Goal: Complete application form

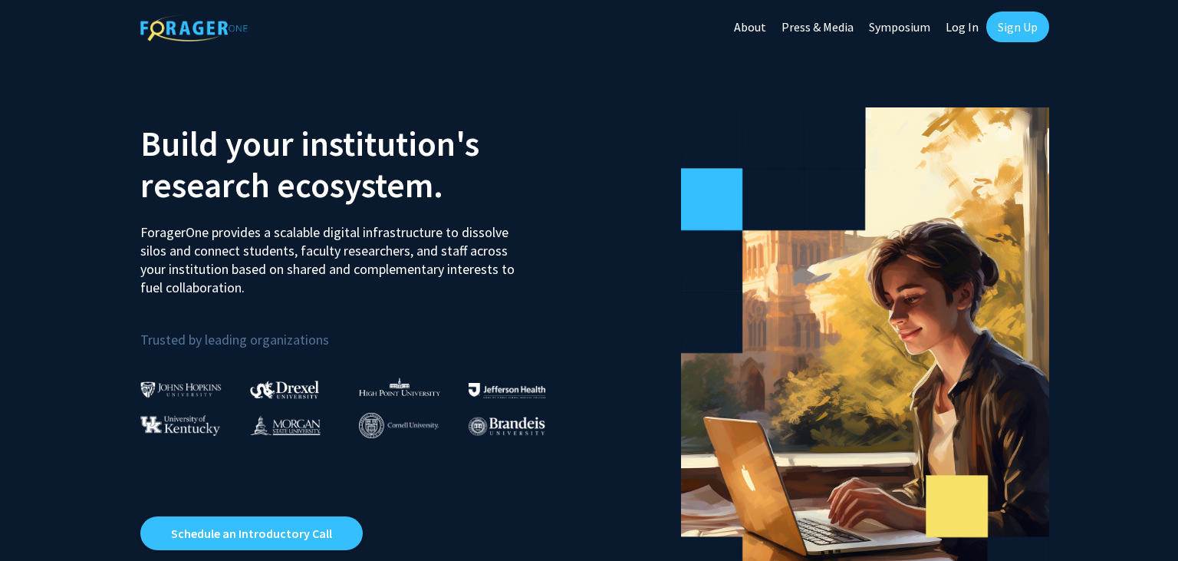
click at [1026, 31] on link "Sign Up" at bounding box center [1017, 27] width 63 height 31
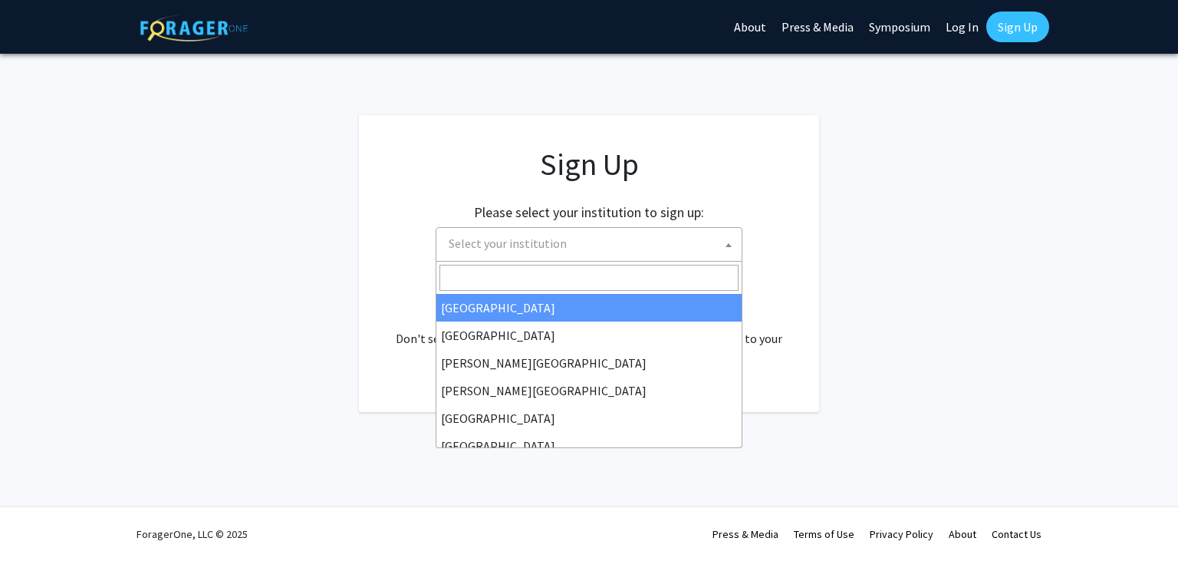
click at [704, 251] on span "Select your institution" at bounding box center [591, 243] width 299 height 31
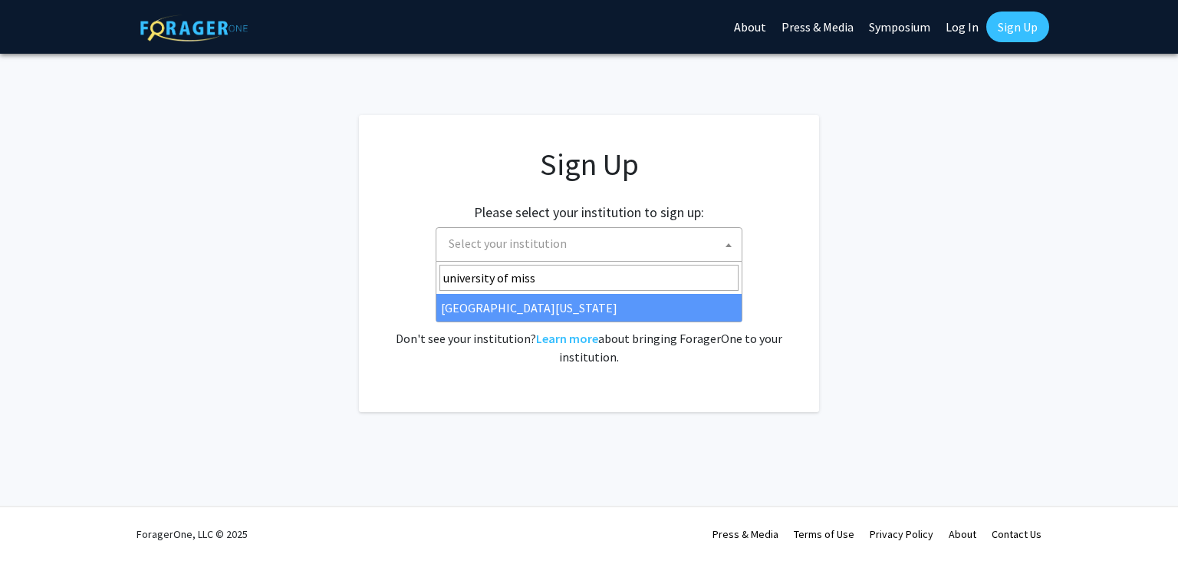
type input "university of miss"
select select "33"
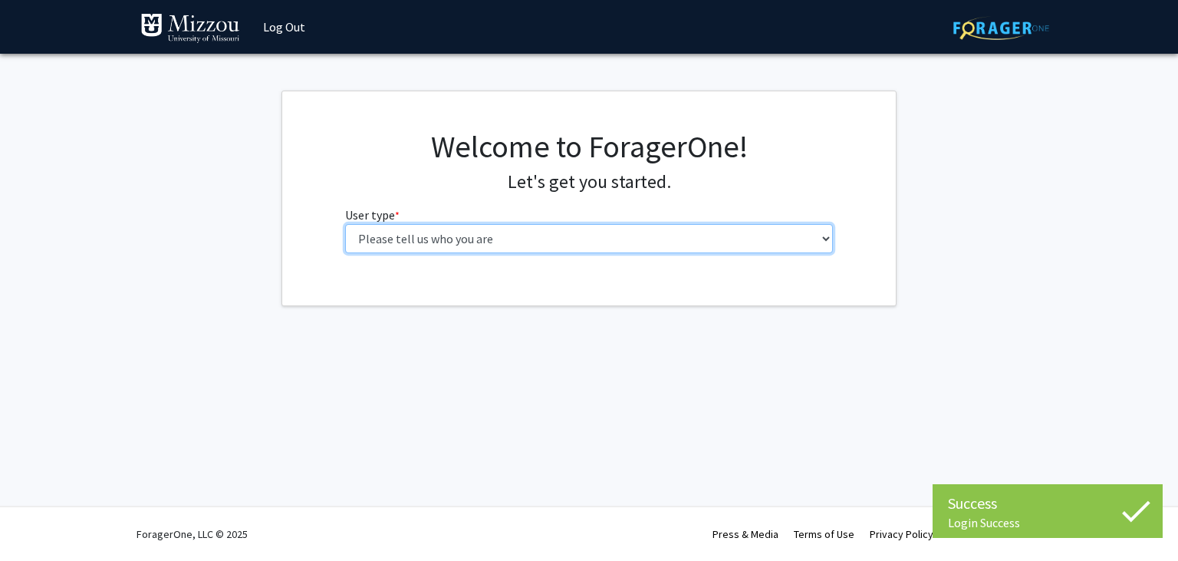
click at [345, 224] on select "Please tell us who you are Undergraduate Student Master's Student Doctoral Cand…" at bounding box center [589, 238] width 488 height 29
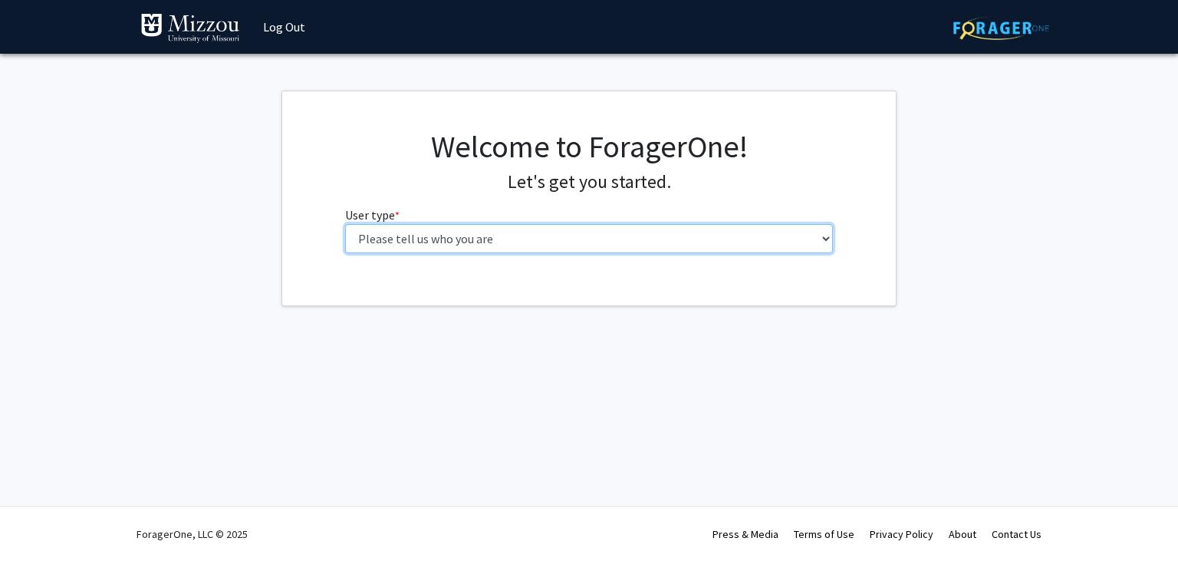
select select "5: faculty"
click option "Faculty" at bounding box center [0, 0] width 0 height 0
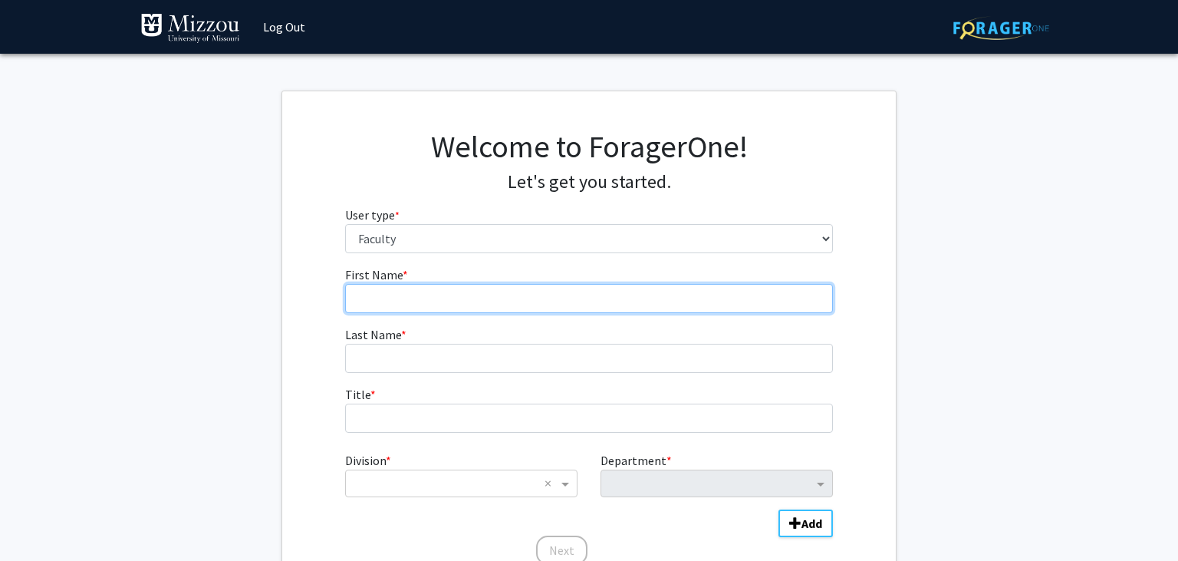
click at [436, 297] on input "First Name * required" at bounding box center [589, 298] width 488 height 29
type input "Sandra"
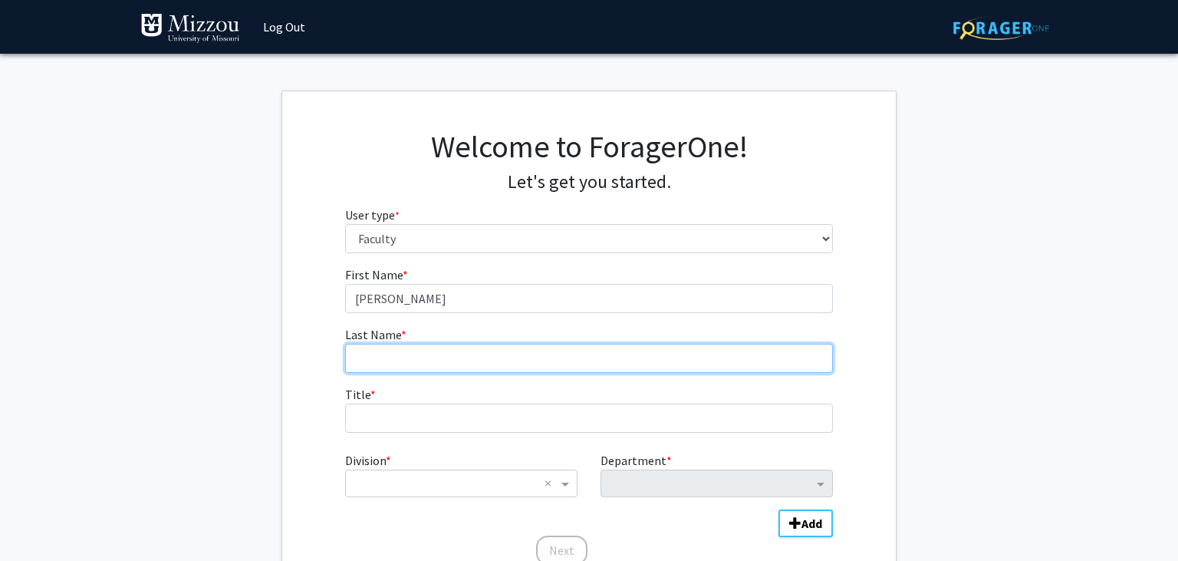
click at [389, 354] on input "Last Name * required" at bounding box center [589, 358] width 488 height 29
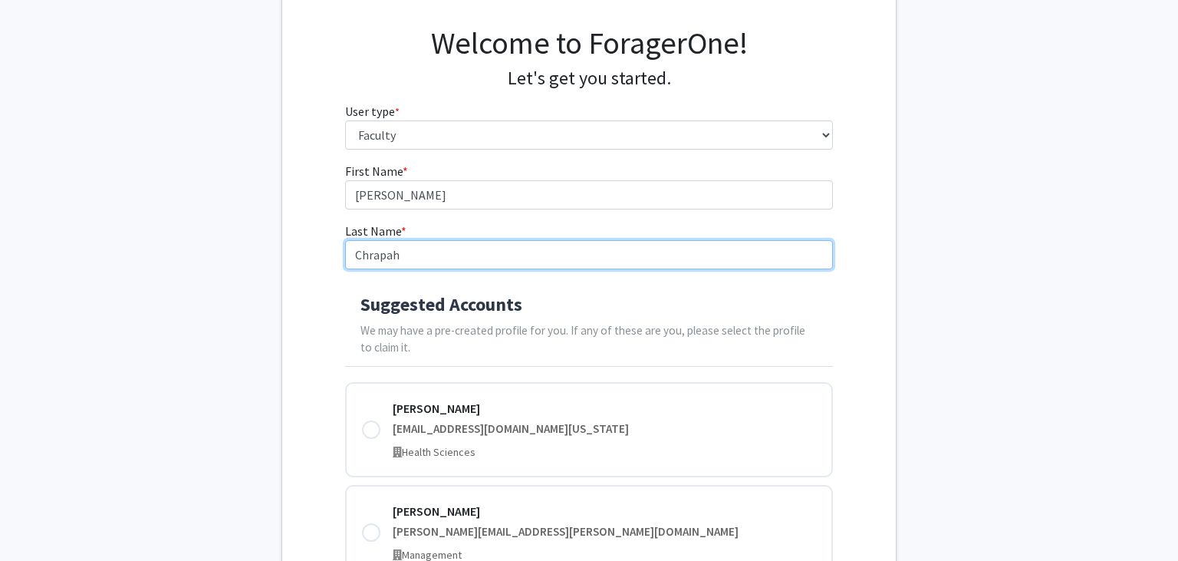
scroll to position [107, 0]
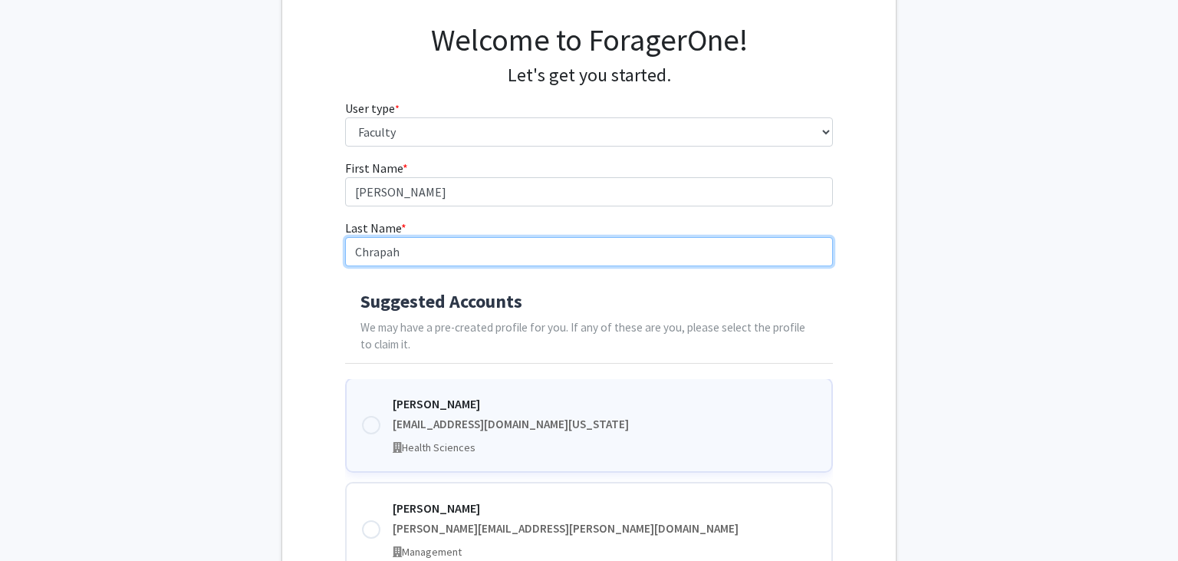
type input "Chrapah"
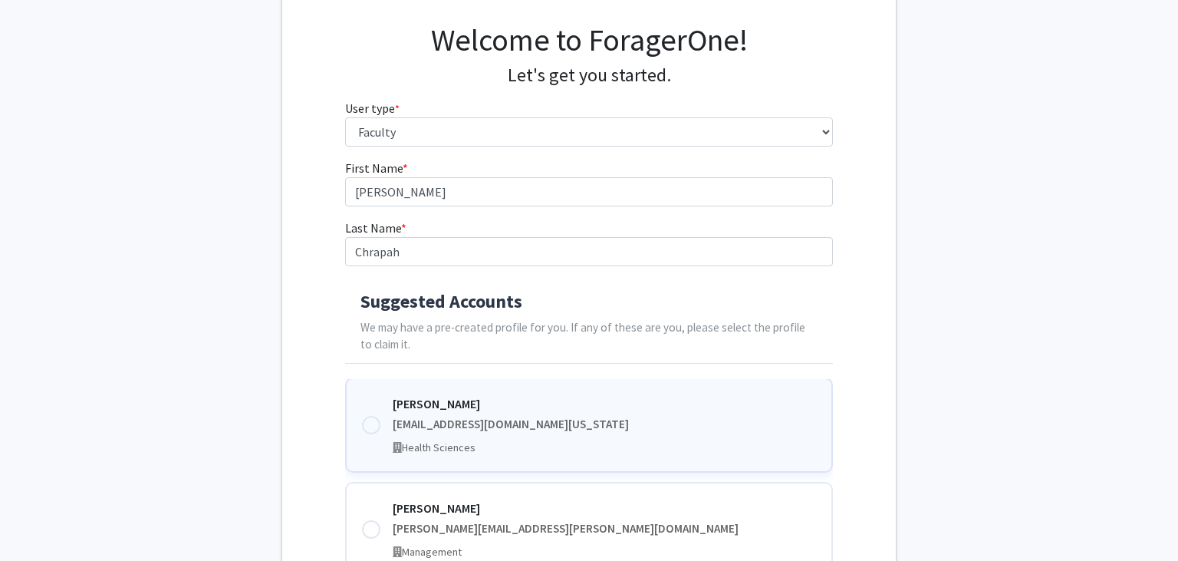
click at [368, 427] on div at bounding box center [371, 425] width 18 height 18
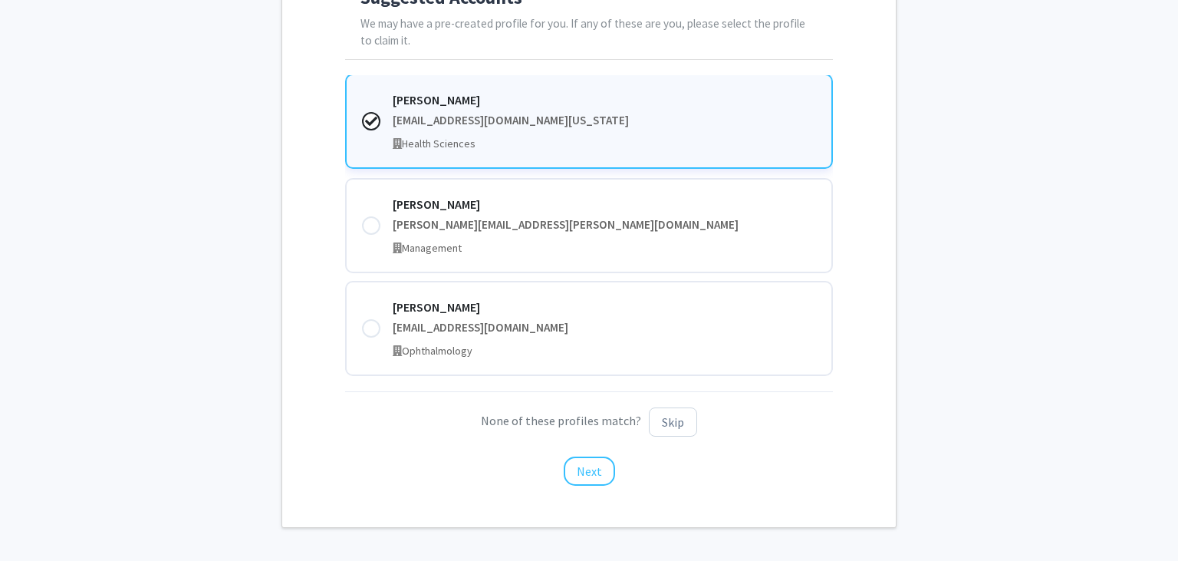
scroll to position [419, 0]
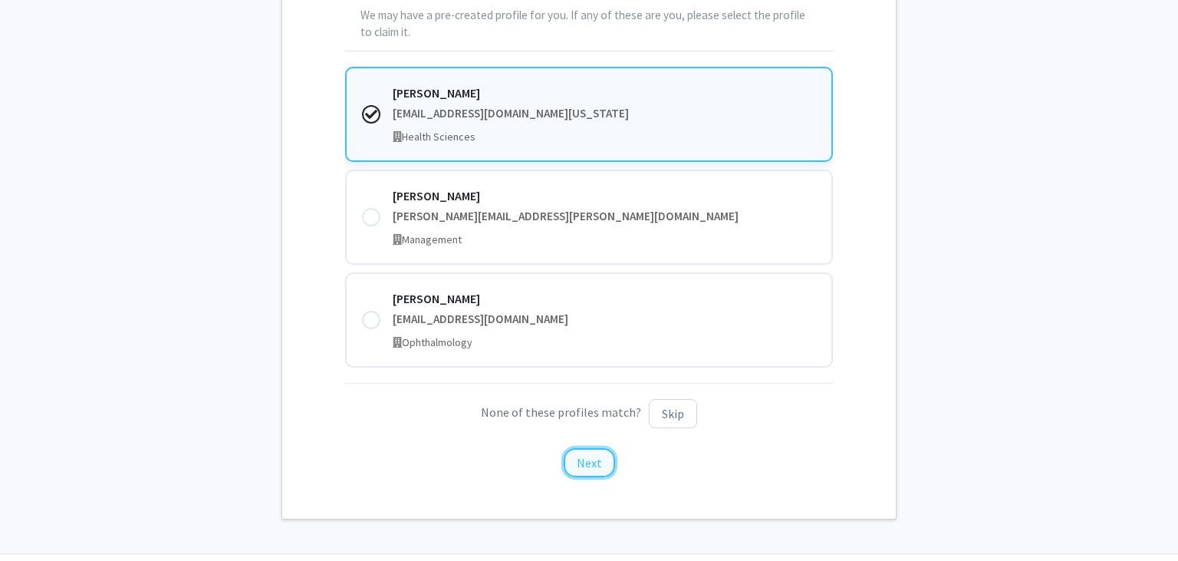
click at [592, 461] on button "Next" at bounding box center [589, 462] width 51 height 29
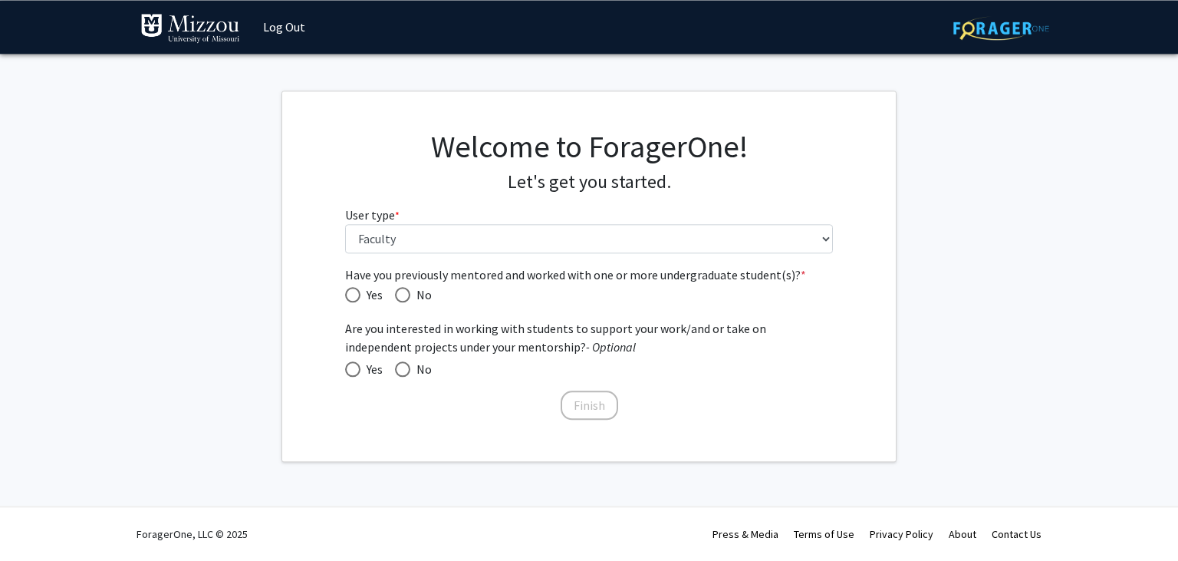
scroll to position [0, 0]
click at [401, 294] on span "Have you previously mentored and worked with one or more undergraduate student(…" at bounding box center [402, 294] width 15 height 15
click at [401, 294] on input "No" at bounding box center [402, 294] width 15 height 15
radio input "true"
click at [403, 370] on span at bounding box center [402, 368] width 15 height 15
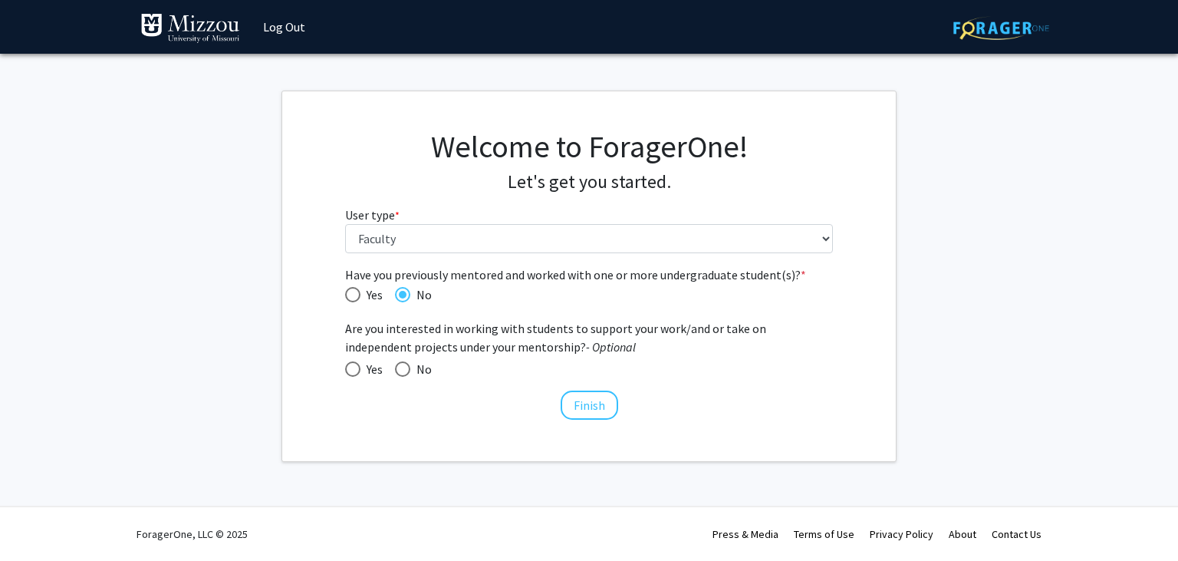
click at [403, 370] on input "No" at bounding box center [402, 368] width 15 height 15
radio input "true"
click at [356, 298] on span "Have you previously mentored and worked with one or more undergraduate student(…" at bounding box center [352, 294] width 15 height 15
click at [356, 298] on input "Yes" at bounding box center [352, 294] width 15 height 15
radio input "true"
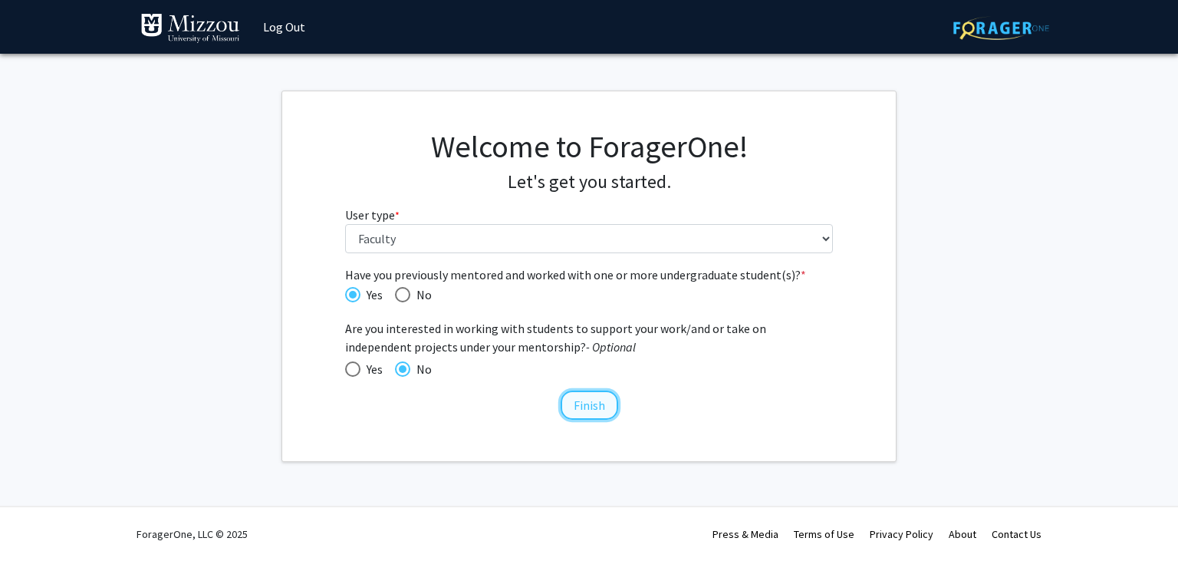
click at [591, 406] on button "Finish" at bounding box center [590, 404] width 58 height 29
